Goal: Task Accomplishment & Management: Use online tool/utility

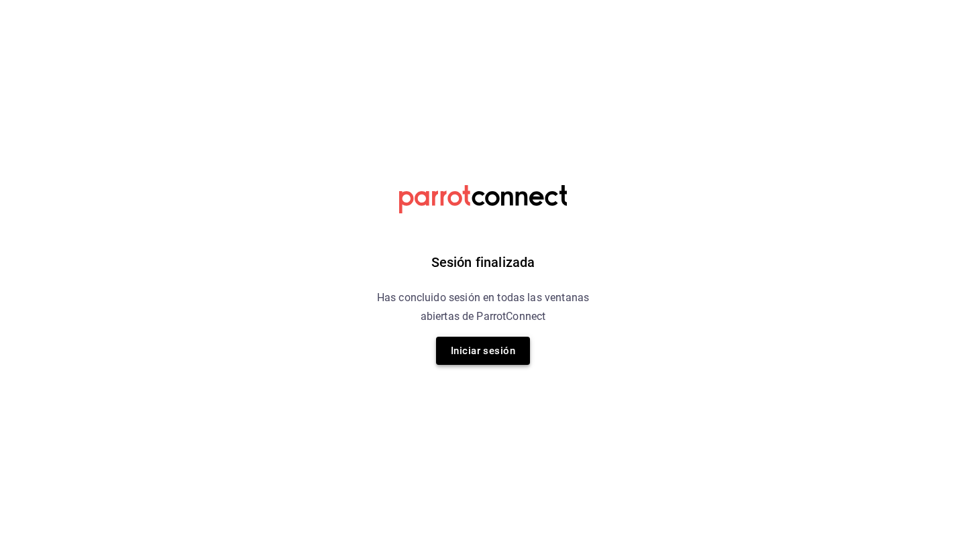
click at [490, 362] on button "Iniciar sesión" at bounding box center [483, 351] width 94 height 28
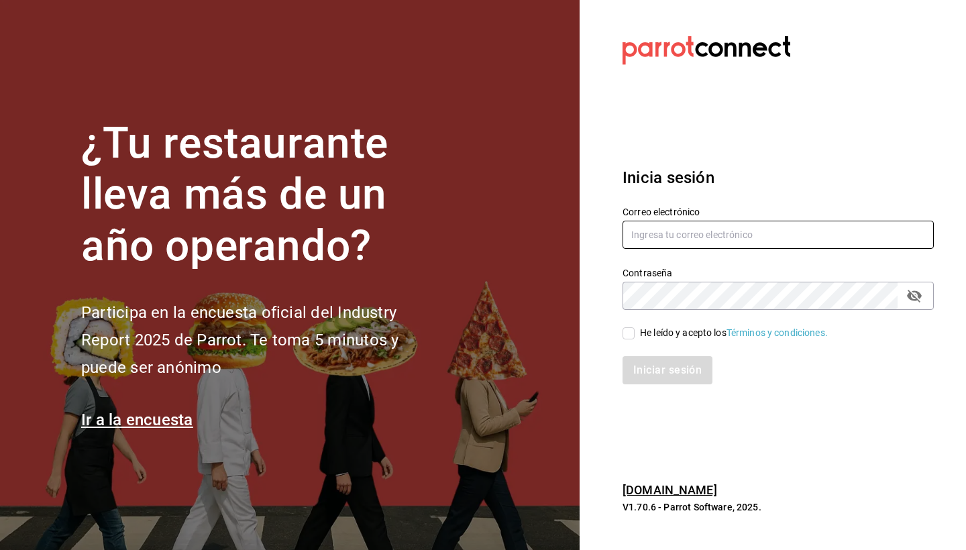
type input "goldenespressocafe@gmail.com"
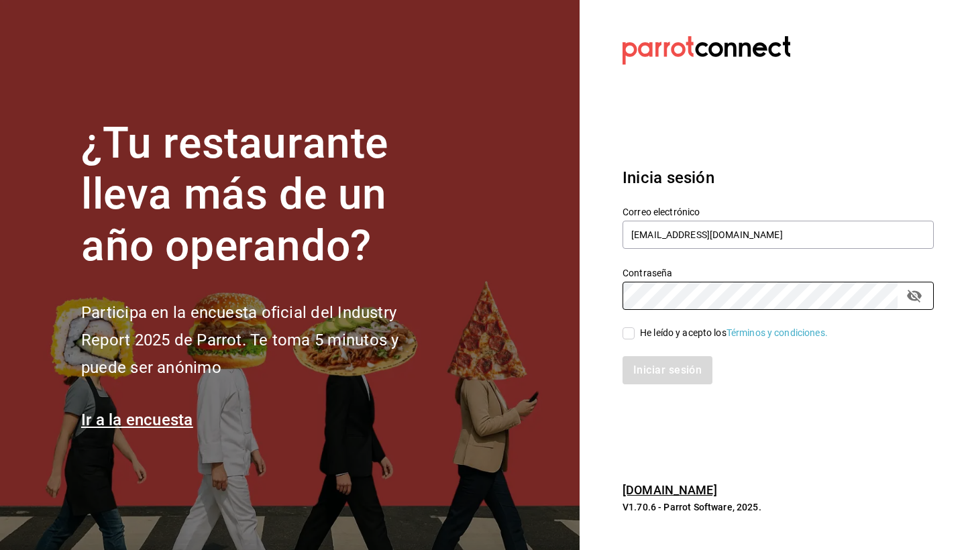
click at [629, 342] on div "Iniciar sesión" at bounding box center [770, 362] width 327 height 44
click at [630, 336] on input "He leído y acepto los Términos y condiciones." at bounding box center [629, 333] width 12 height 12
checkbox input "true"
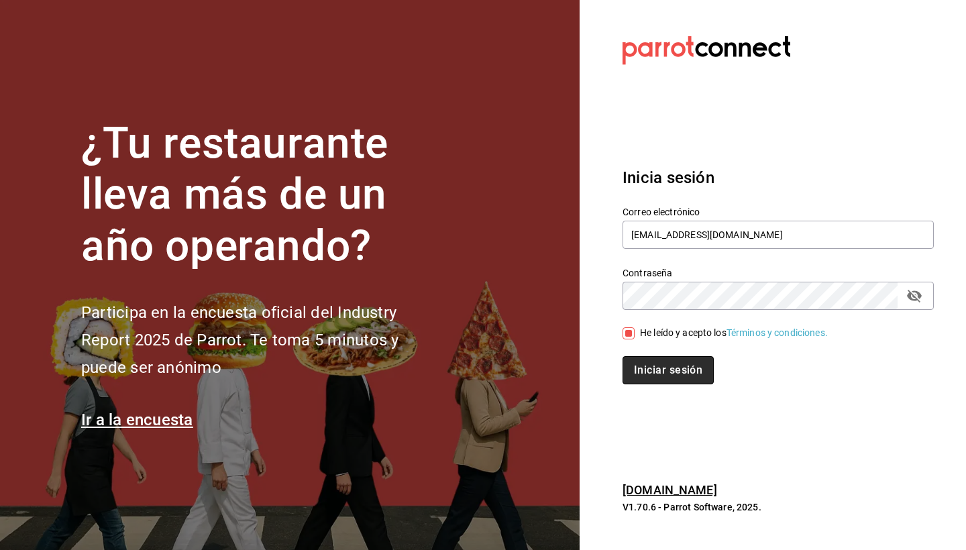
click at [648, 363] on button "Iniciar sesión" at bounding box center [668, 370] width 91 height 28
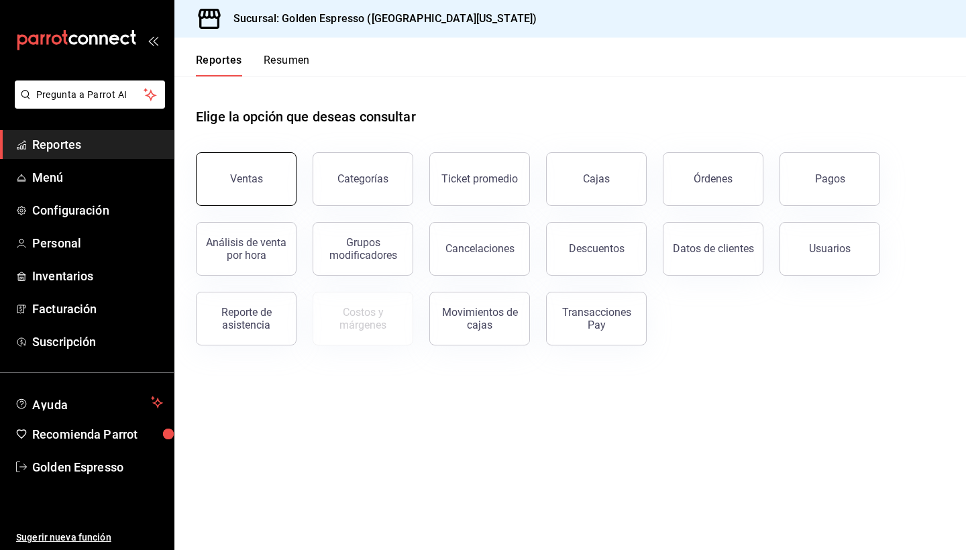
click at [265, 174] on button "Ventas" at bounding box center [246, 179] width 101 height 54
